Goal: Transaction & Acquisition: Purchase product/service

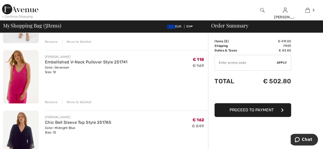
scroll to position [62, 0]
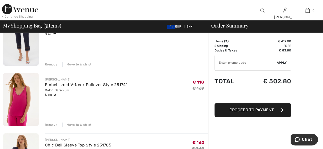
click at [23, 95] on img at bounding box center [21, 100] width 36 height 54
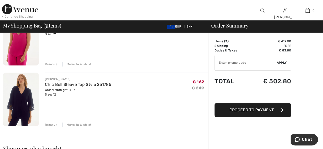
scroll to position [128, 0]
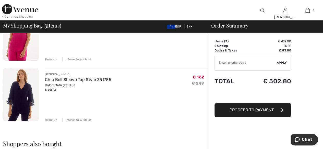
click at [26, 95] on img at bounding box center [21, 95] width 36 height 54
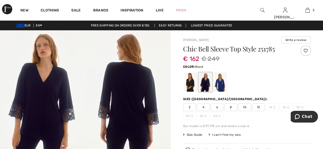
click at [184, 85] on div at bounding box center [190, 82] width 13 height 19
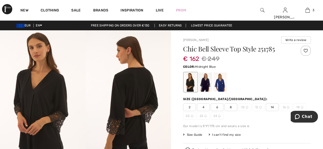
click at [204, 84] on div at bounding box center [204, 82] width 13 height 19
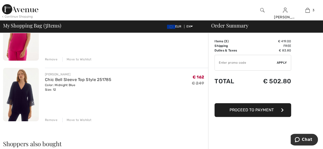
click at [54, 119] on div "Remove" at bounding box center [51, 120] width 12 height 5
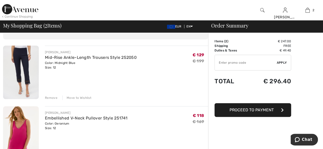
scroll to position [27, 0]
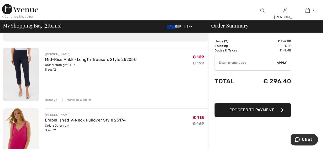
click at [27, 73] on img at bounding box center [21, 75] width 36 height 54
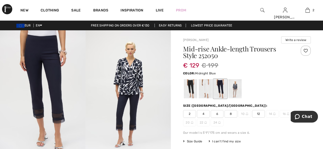
click at [55, 106] on img at bounding box center [42, 94] width 85 height 128
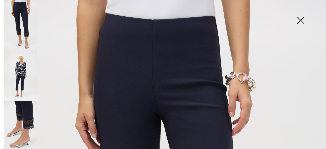
scroll to position [2, 0]
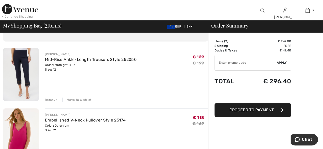
click at [19, 128] on img at bounding box center [21, 135] width 36 height 54
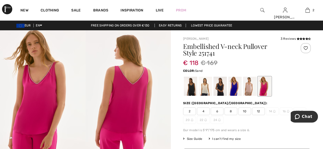
click at [248, 88] on div at bounding box center [249, 86] width 13 height 19
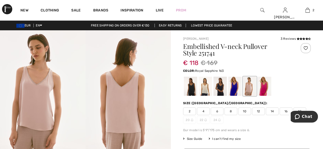
click at [234, 86] on div at bounding box center [234, 86] width 13 height 19
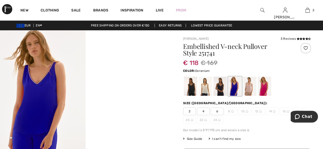
click at [263, 87] on div at bounding box center [264, 86] width 13 height 19
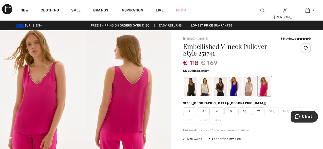
click at [258, 110] on span "12" at bounding box center [258, 112] width 13 height 8
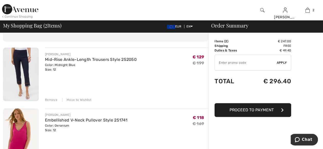
click at [26, 131] on img at bounding box center [21, 135] width 36 height 54
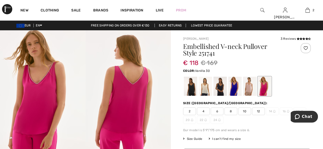
click at [204, 90] on div at bounding box center [204, 86] width 13 height 19
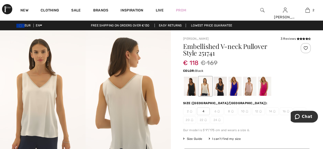
click at [190, 87] on div at bounding box center [190, 86] width 13 height 19
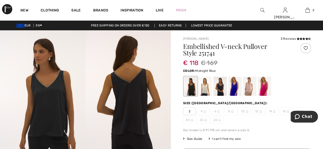
click at [220, 89] on div at bounding box center [219, 86] width 13 height 19
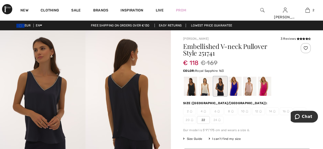
click at [238, 88] on div at bounding box center [234, 86] width 13 height 19
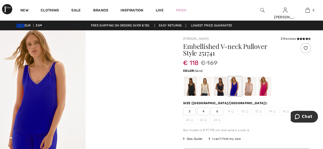
click at [250, 88] on div at bounding box center [249, 86] width 13 height 19
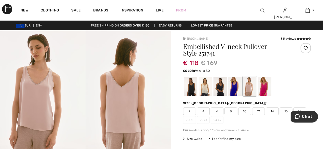
click at [203, 90] on div at bounding box center [204, 86] width 13 height 19
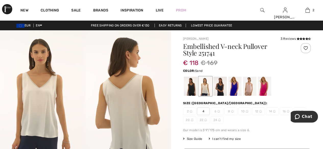
click at [248, 89] on div at bounding box center [249, 86] width 13 height 19
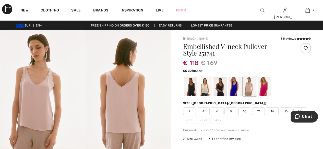
click at [258, 112] on span "12" at bounding box center [258, 112] width 13 height 8
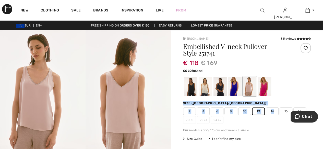
drag, startPoint x: 273, startPoint y: 110, endPoint x: 293, endPoint y: 83, distance: 33.2
click at [293, 83] on div "Embellished V-neck Pullover Style 251741 € 118 € 169 Color: Sand Size (CA/US): …" at bounding box center [247, 125] width 128 height 164
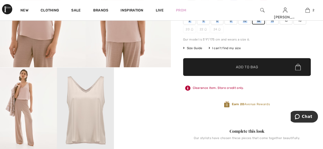
scroll to position [99, 0]
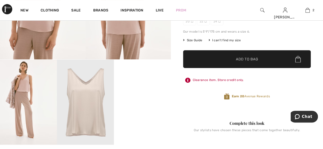
click at [247, 57] on span "Add to Bag" at bounding box center [247, 59] width 22 height 5
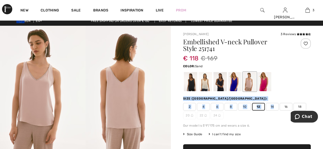
scroll to position [2, 0]
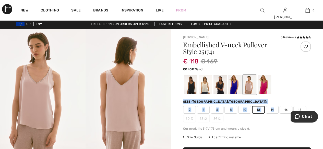
click at [294, 82] on div at bounding box center [247, 84] width 128 height 21
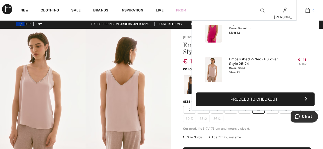
click at [307, 8] on img at bounding box center [307, 10] width 4 height 6
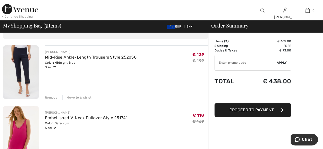
scroll to position [28, 0]
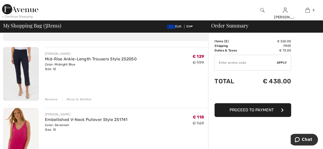
click at [259, 108] on span "Proceed to Payment" at bounding box center [251, 110] width 44 height 5
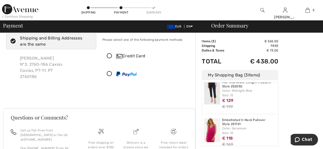
scroll to position [10, 0]
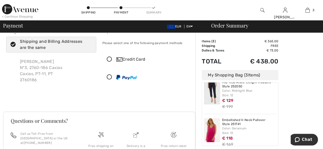
drag, startPoint x: 318, startPoint y: 60, endPoint x: 318, endPoint y: 51, distance: 9.2
click at [318, 51] on div "Order Summary Details Items ( 3 ) € 365.00 Promo code € 0.00 Shipping Free Tax1…" at bounding box center [259, 114] width 128 height 182
click at [79, 41] on div "Shipping and Billing Addresses are the same" at bounding box center [54, 45] width 68 height 12
click at [88, 41] on input "Shipping and Billing Addresses are the same" at bounding box center [89, 44] width 3 height 15
checkbox input "false"
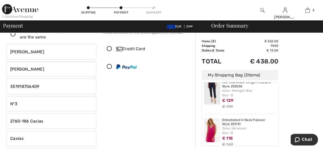
scroll to position [0, 0]
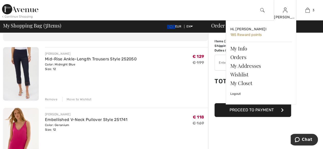
click at [284, 9] on img at bounding box center [285, 10] width 4 height 6
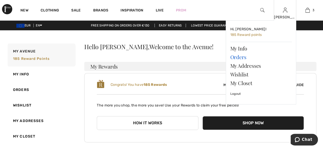
click at [240, 57] on link "Orders" at bounding box center [261, 57] width 62 height 9
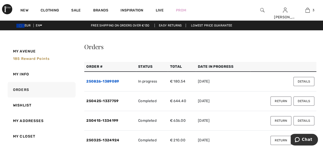
click at [111, 81] on link "250826-1389089" at bounding box center [102, 81] width 33 height 4
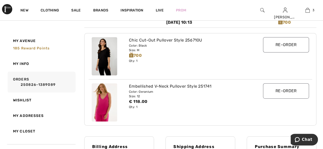
scroll to position [70, 0]
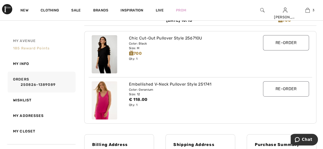
drag, startPoint x: 69, startPoint y: 34, endPoint x: 38, endPoint y: 49, distance: 34.0
click at [38, 49] on span "185 Reward points" at bounding box center [31, 48] width 36 height 4
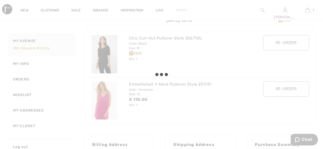
click at [309, 10] on div at bounding box center [161, 74] width 323 height 149
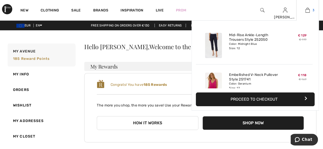
click at [307, 9] on img at bounding box center [307, 10] width 4 height 6
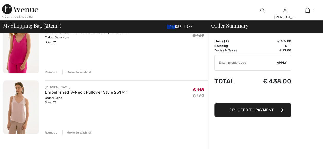
scroll to position [116, 0]
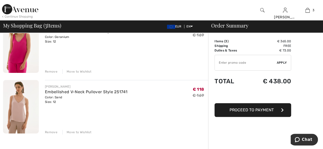
click at [52, 72] on div "Remove" at bounding box center [51, 71] width 12 height 5
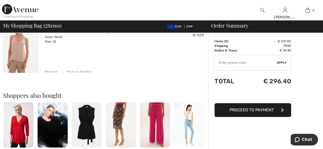
scroll to position [109, 0]
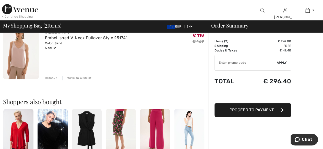
click at [122, 132] on img at bounding box center [121, 131] width 30 height 45
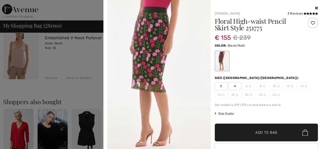
click at [315, 6] on icon at bounding box center [316, 8] width 3 height 4
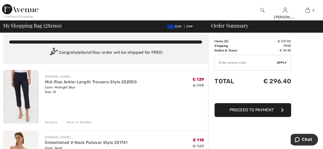
scroll to position [5, 0]
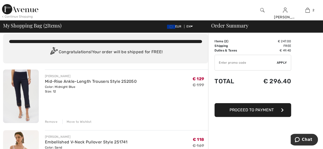
click at [227, 62] on input "TEXT" at bounding box center [245, 62] width 62 height 15
type input "EXTRA15"
click at [280, 62] on span "Apply" at bounding box center [281, 62] width 10 height 5
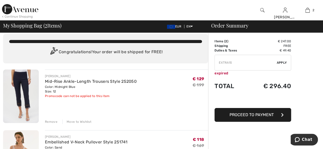
click at [280, 62] on span "Apply" at bounding box center [281, 62] width 10 height 5
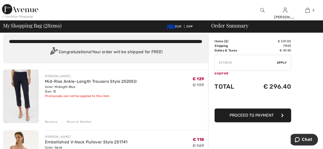
click at [280, 62] on span "Apply" at bounding box center [281, 62] width 10 height 5
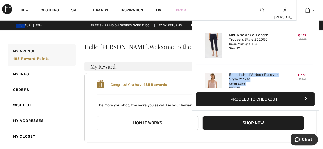
drag, startPoint x: 280, startPoint y: 74, endPoint x: 228, endPoint y: 75, distance: 52.0
click at [228, 75] on div "Added to Bag [PERSON_NAME] Embellished V-neck Pullover Style 251741 € 118 € 169…" at bounding box center [254, 85] width 117 height 40
copy div "Embellished V-Neck Pullover Style 251741 Color: Sand Size: 12"
click at [310, 10] on link "2" at bounding box center [307, 10] width 22 height 6
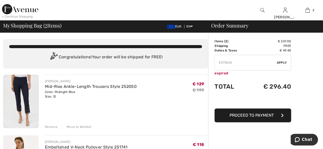
click at [310, 10] on link "2" at bounding box center [307, 10] width 22 height 6
click at [281, 61] on span "Apply" at bounding box center [281, 62] width 10 height 5
click at [250, 114] on span "Proceed to Payment" at bounding box center [251, 115] width 44 height 5
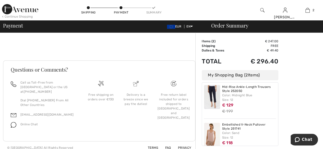
scroll to position [9, 0]
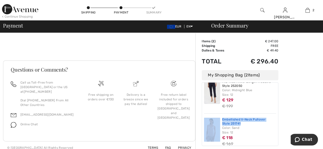
drag, startPoint x: 220, startPoint y: 114, endPoint x: 260, endPoint y: 121, distance: 39.9
click at [260, 121] on div "Embellished V-Neck Pullover Style 251741 Color: Sand Size: 12 € 118 € 169" at bounding box center [240, 133] width 72 height 38
copy div "Embellished V-Neck Pullover Style 251741"
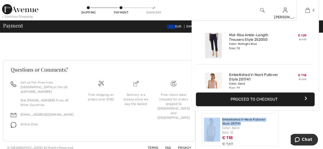
click at [308, 8] on img at bounding box center [307, 10] width 4 height 6
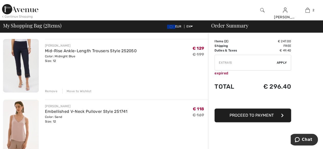
scroll to position [36, 0]
click at [54, 91] on div "Remove" at bounding box center [51, 90] width 12 height 5
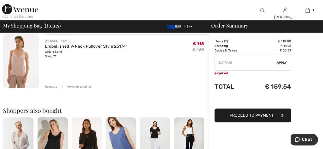
click at [50, 86] on div "Remove" at bounding box center [51, 86] width 12 height 5
